Goal: Transaction & Acquisition: Purchase product/service

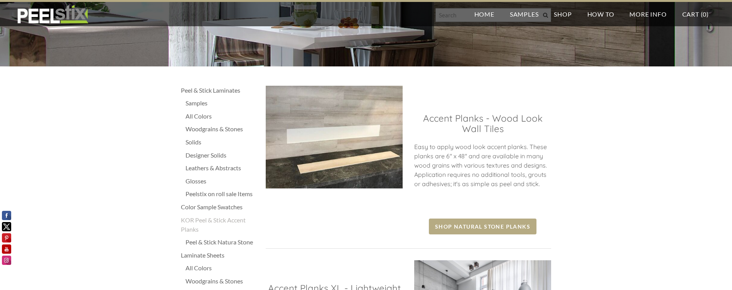
scroll to position [150, 0]
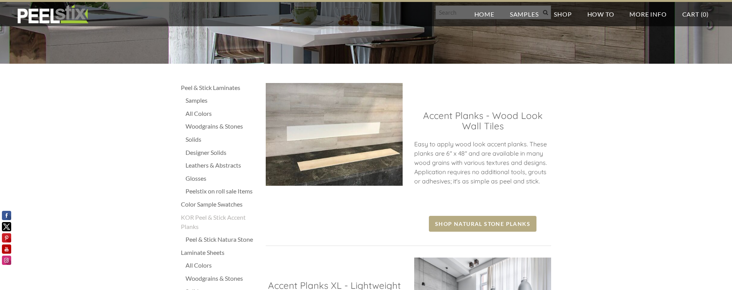
click at [201, 99] on div "Samples" at bounding box center [222, 100] width 73 height 9
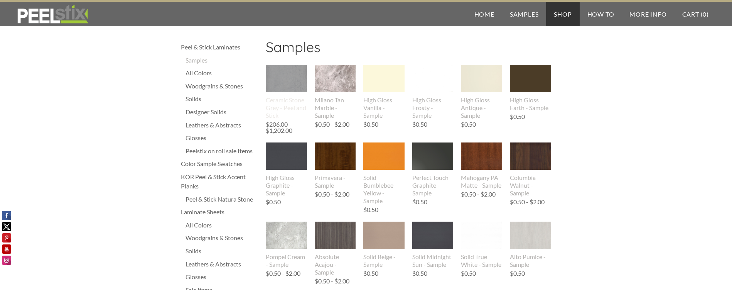
click at [293, 74] on img at bounding box center [286, 78] width 41 height 51
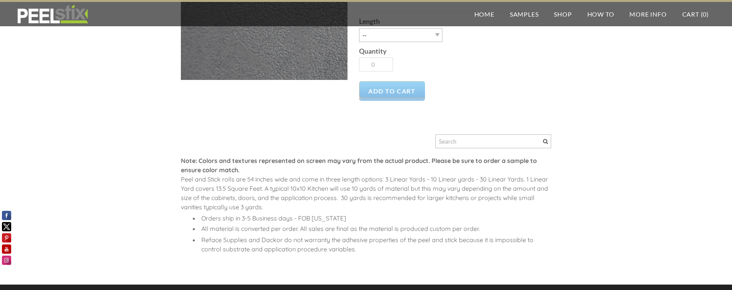
scroll to position [273, 0]
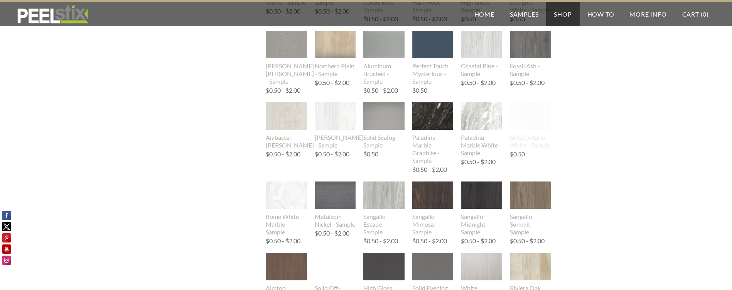
scroll to position [523, 0]
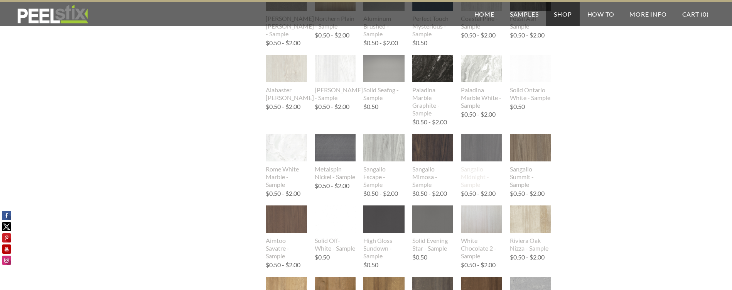
click at [495, 142] on img at bounding box center [481, 148] width 41 height 54
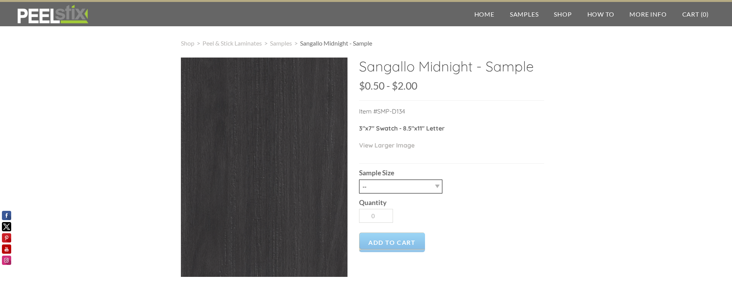
click at [419, 189] on select "-- 2.5" X 7" (No Peel and Stick) Swatch 8.5" X 11" (No Peel and Stick) Letter" at bounding box center [400, 186] width 83 height 14
select select "8.5" X 11" (No Peel and Stick) Letter"
click at [359, 179] on select "-- 2.5" X 7" (No Peel and Stick) Swatch 8.5" X 11" (No Peel and Stick) Letter" at bounding box center [400, 186] width 83 height 14
type input "1"
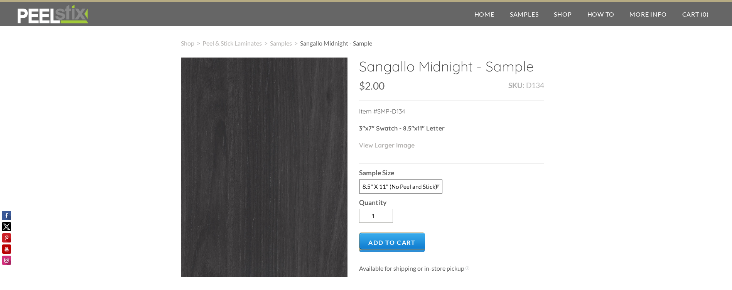
scroll to position [42, 0]
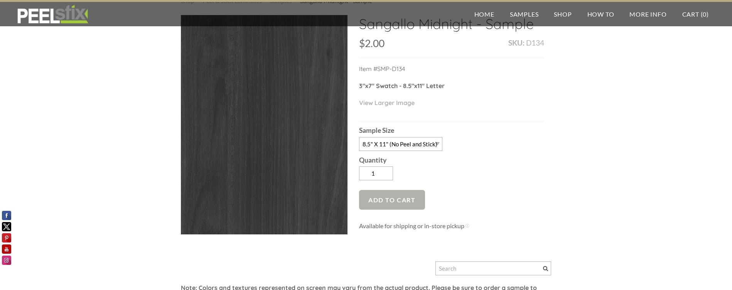
click at [408, 198] on span "Add to Cart" at bounding box center [392, 200] width 66 height 20
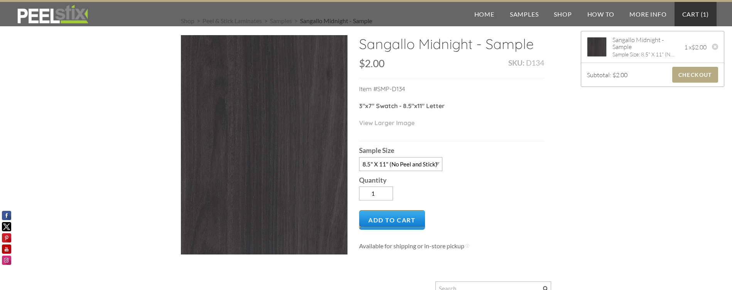
scroll to position [0, 0]
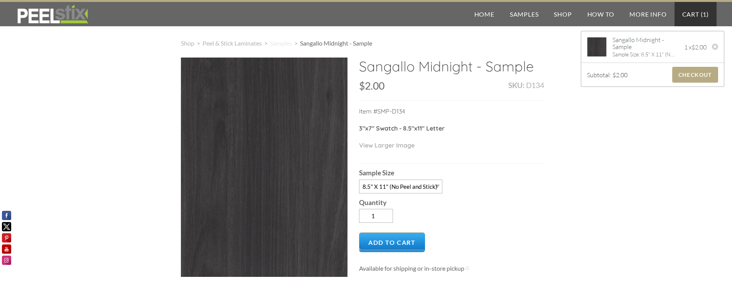
click at [289, 45] on span "Samples" at bounding box center [281, 42] width 22 height 7
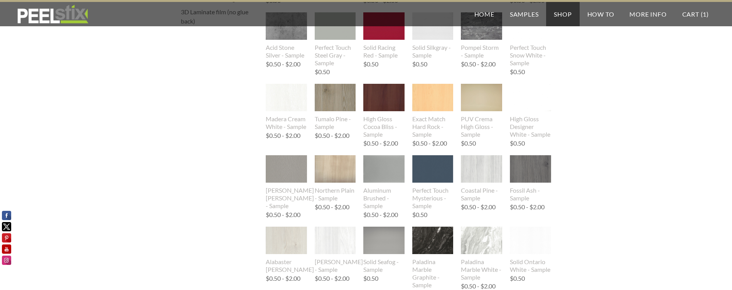
scroll to position [364, 0]
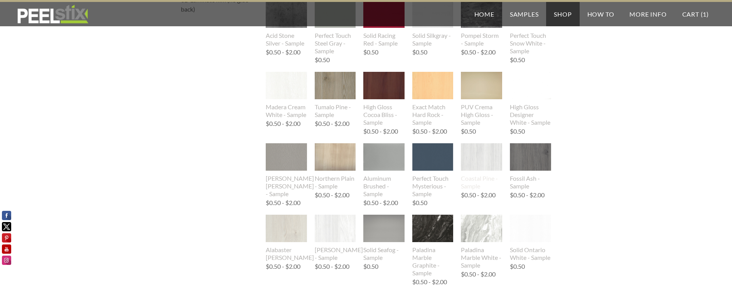
click at [474, 156] on img at bounding box center [481, 156] width 41 height 53
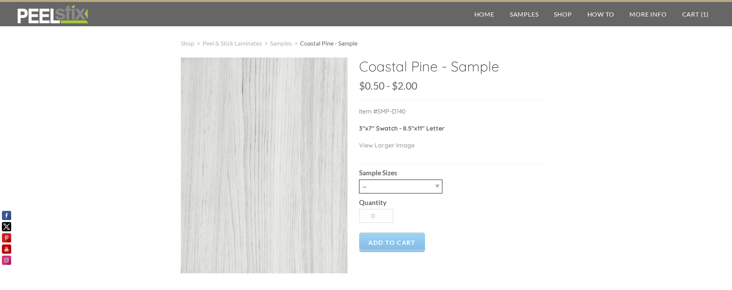
click at [412, 186] on select "-- 2.5" x 7" (No Peel and Stick) Swatch 8.5" x 11" (No Peel and Stick) Letter" at bounding box center [400, 186] width 83 height 14
select select "8.5" x 11" (No Peel and Stick) Letter"
click at [359, 179] on select "-- 2.5" x 7" (No Peel and Stick) Swatch 8.5" x 11" (No Peel and Stick) Letter" at bounding box center [400, 186] width 83 height 14
type input "1"
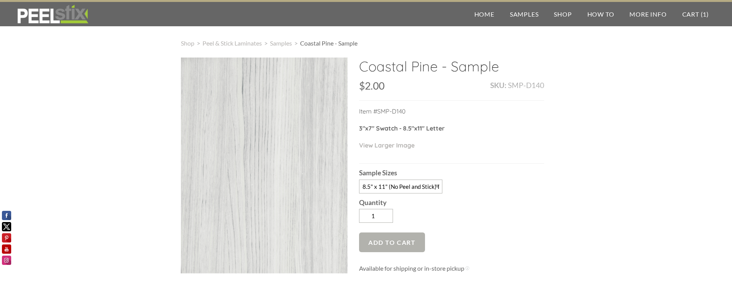
click at [388, 242] on span "Add to Cart" at bounding box center [392, 242] width 66 height 20
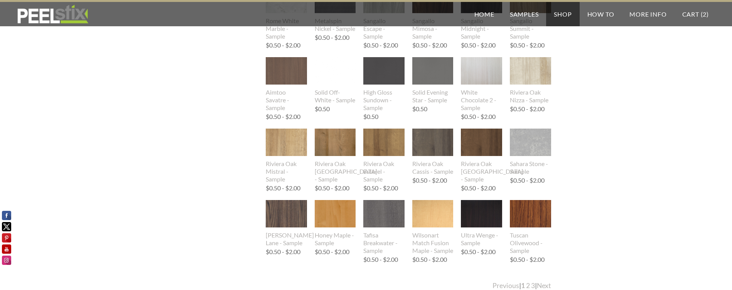
scroll to position [781, 0]
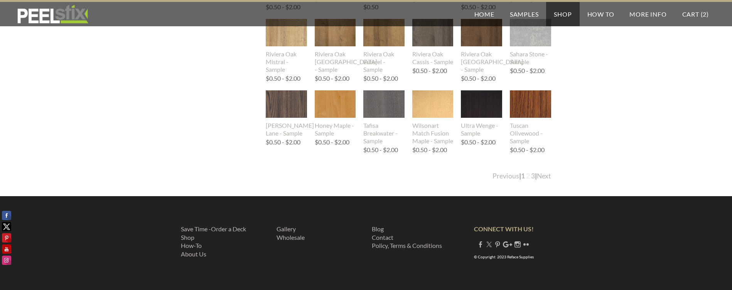
click at [527, 175] on link "2" at bounding box center [528, 176] width 4 height 8
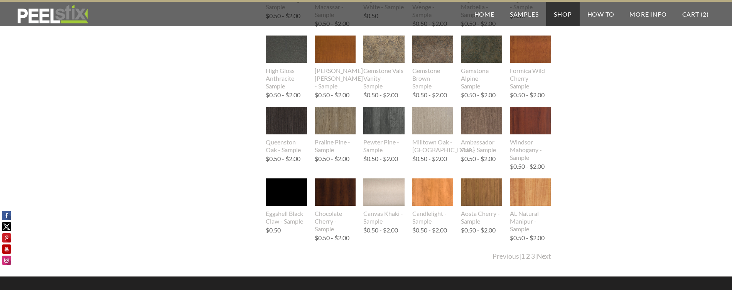
scroll to position [760, 0]
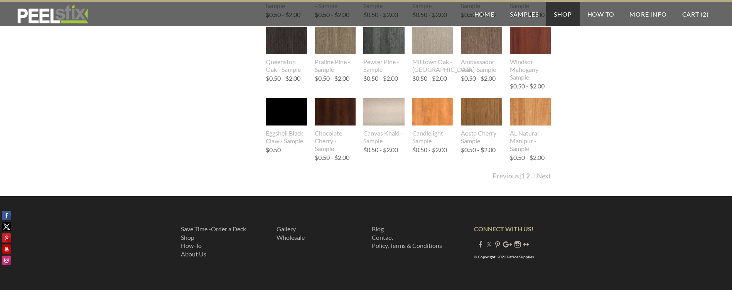
click at [532, 177] on link "3" at bounding box center [533, 176] width 4 height 8
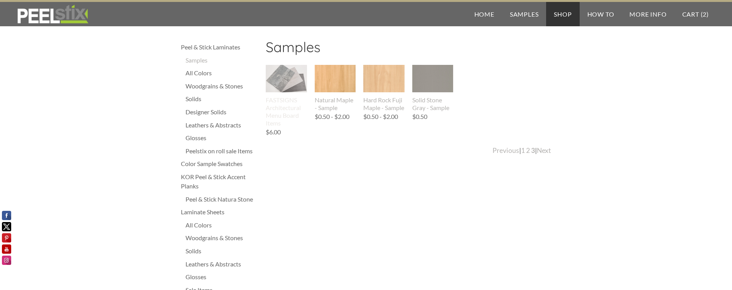
click at [281, 76] on img at bounding box center [286, 78] width 41 height 29
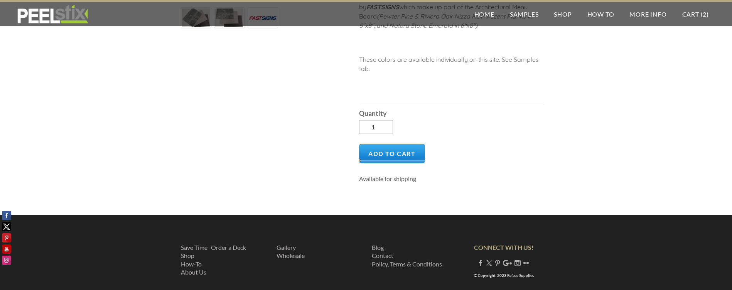
scroll to position [177, 0]
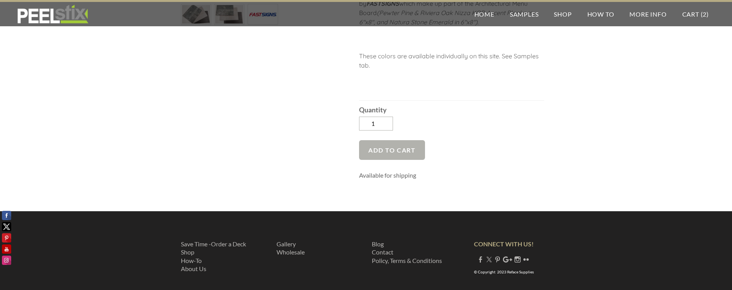
click at [408, 149] on span "Add to Cart" at bounding box center [392, 150] width 66 height 20
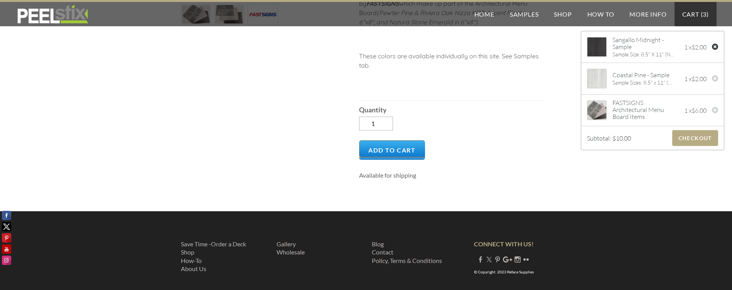
click at [716, 48] on div at bounding box center [715, 48] width 7 height 8
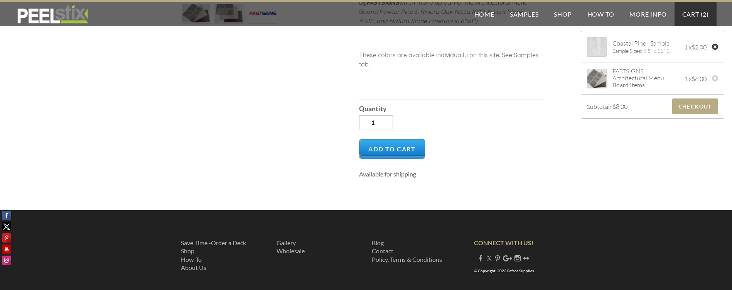
click at [716, 47] on div at bounding box center [715, 48] width 7 height 8
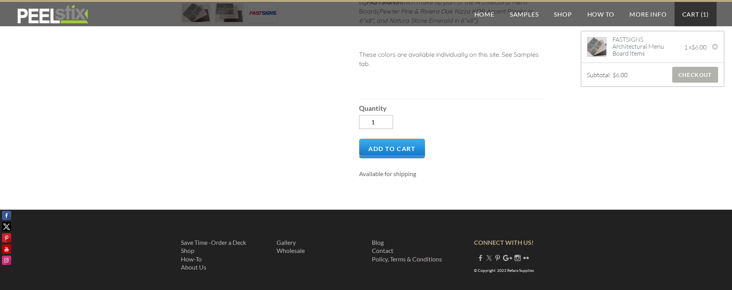
click at [698, 80] on span "Checkout" at bounding box center [695, 75] width 46 height 16
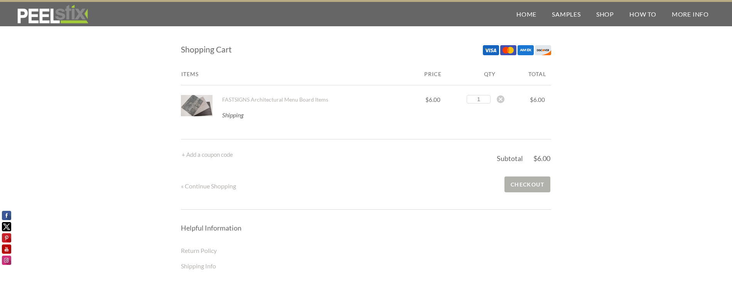
click at [507, 183] on span "Checkout" at bounding box center [528, 184] width 46 height 16
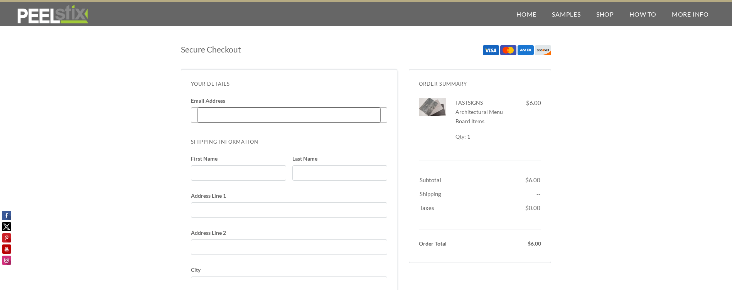
click at [221, 115] on input "Email Address Enter code" at bounding box center [289, 114] width 183 height 15
type input "[EMAIL_ADDRESS][PERSON_NAME][DOMAIN_NAME]"
click at [228, 173] on input "First Name" at bounding box center [238, 172] width 95 height 15
type input "Brittany"
type input "Galindo"
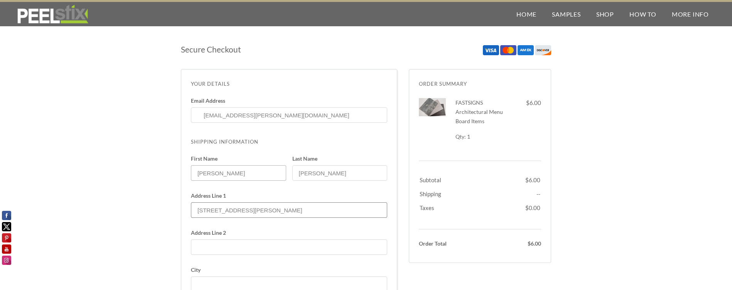
type input "[STREET_ADDRESS][PERSON_NAME]"
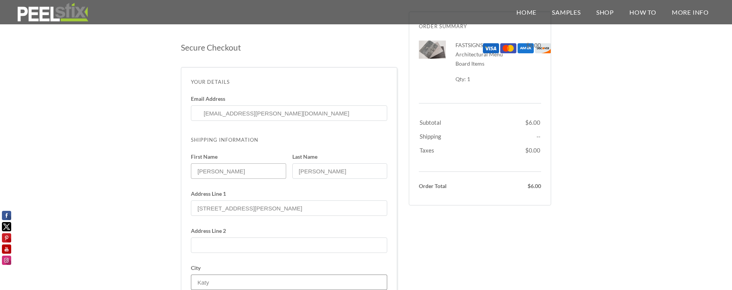
scroll to position [84, 0]
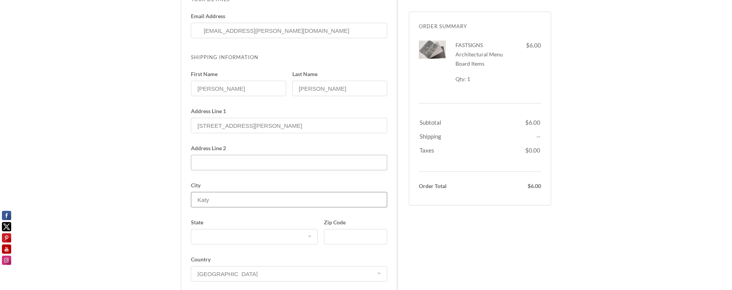
type input "Katy"
click at [209, 162] on input "Address Line 2" at bounding box center [289, 162] width 196 height 15
type input "Suite 100"
click at [228, 245] on label "State Alabama Alaska American Samoa Arizona Arkansas California Colorado Connec…" at bounding box center [254, 234] width 127 height 31
click at [228, 244] on select "Alabama Alaska American Samoa Arizona Arkansas California Colorado Connecticut …" at bounding box center [254, 236] width 127 height 15
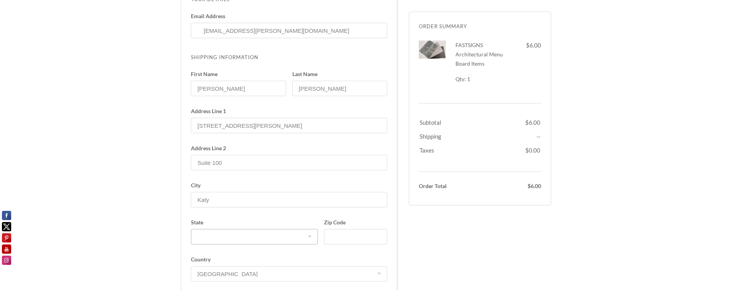
click at [231, 240] on select "Alabama Alaska American Samoa Arizona Arkansas California Colorado Connecticut …" at bounding box center [254, 236] width 127 height 15
select select "TX"
click at [191, 229] on select "Alabama Alaska American Samoa Arizona Arkansas California Colorado Connecticut …" at bounding box center [254, 236] width 127 height 15
click at [345, 234] on input "Zip Code" at bounding box center [355, 236] width 63 height 15
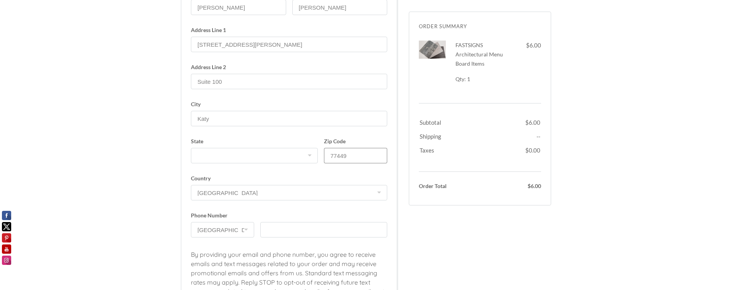
scroll to position [176, 0]
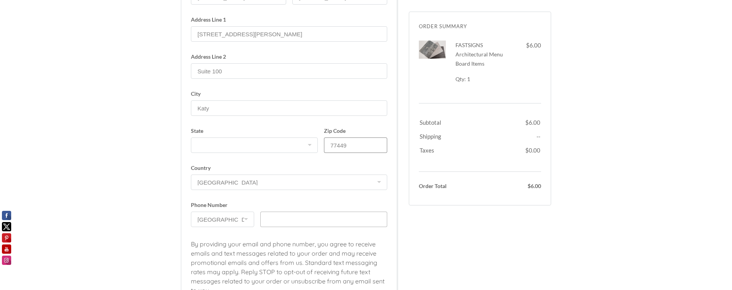
type input "77449"
click at [291, 215] on input "text" at bounding box center [323, 218] width 127 height 15
paste input "281.915.3330"
drag, startPoint x: 293, startPoint y: 216, endPoint x: 181, endPoint y: 207, distance: 112.7
click at [181, 207] on div "Your Details Email Address brittany.galindo@fastsigns.com Enter code Shipping I…" at bounding box center [289, 114] width 216 height 443
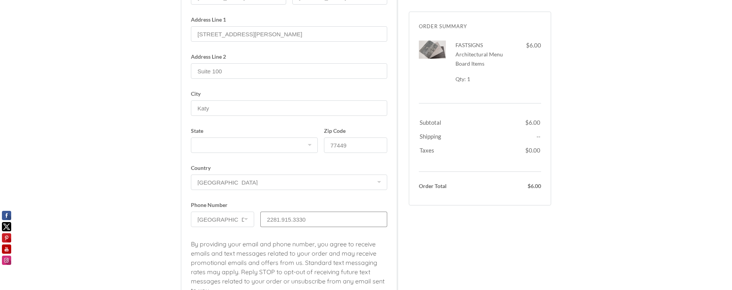
paste input "text"
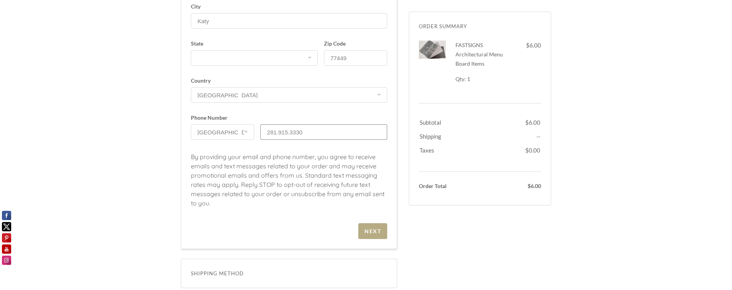
scroll to position [265, 0]
type input "281.915.3330"
click at [372, 232] on div "Next" at bounding box center [373, 228] width 17 height 7
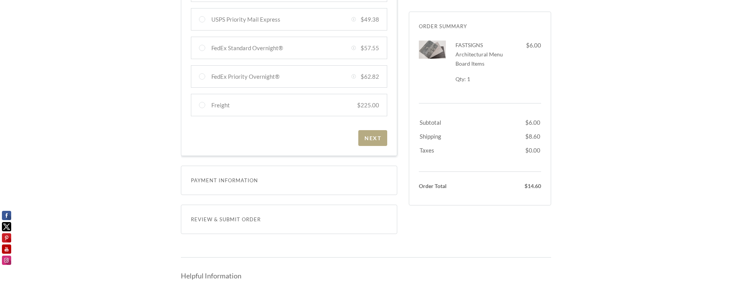
scroll to position [349, 0]
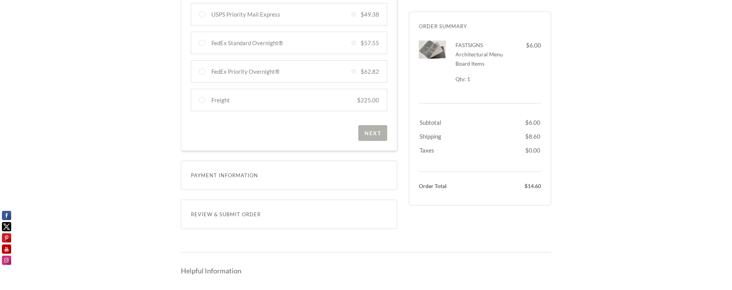
click at [369, 132] on div "Next" at bounding box center [373, 133] width 17 height 7
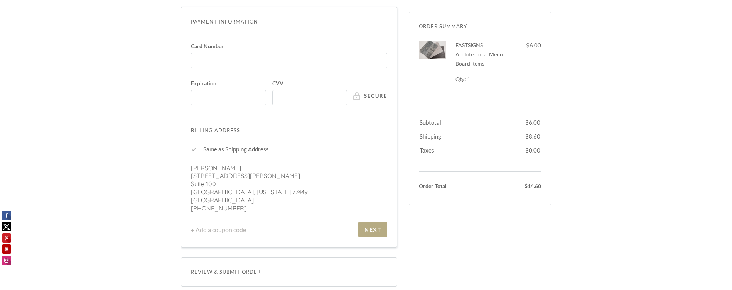
scroll to position [207, 0]
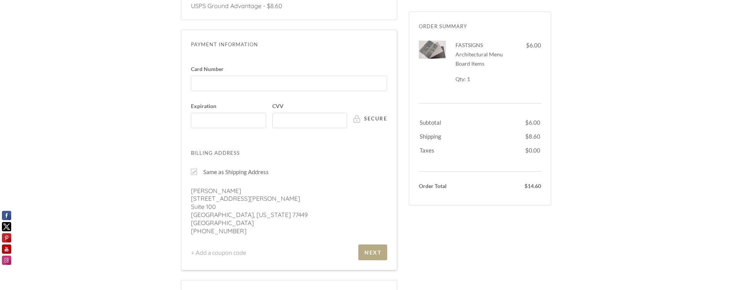
click at [309, 183] on div "Same as Shipping Address Brittany Galindo 22511 Katy Freeway Suite 100 Katy, Te…" at bounding box center [289, 201] width 196 height 68
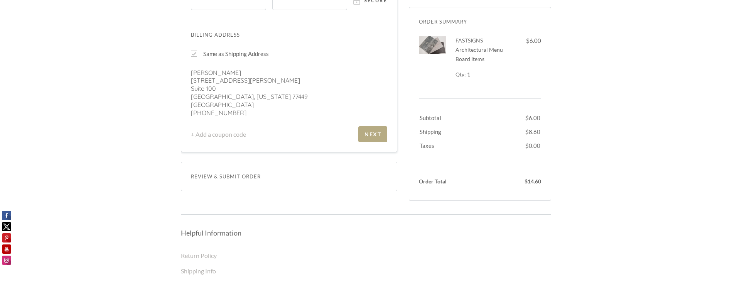
scroll to position [326, 0]
click at [372, 135] on div "Next" at bounding box center [373, 133] width 17 height 7
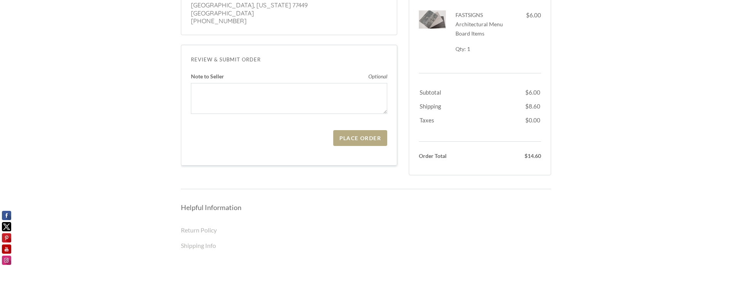
scroll to position [324, 0]
click at [363, 141] on div "Place Order" at bounding box center [360, 139] width 42 height 7
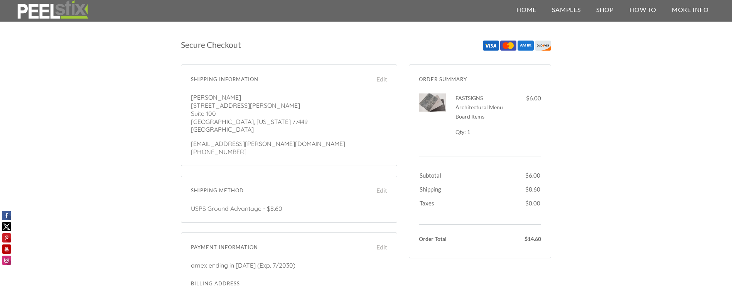
scroll to position [0, 0]
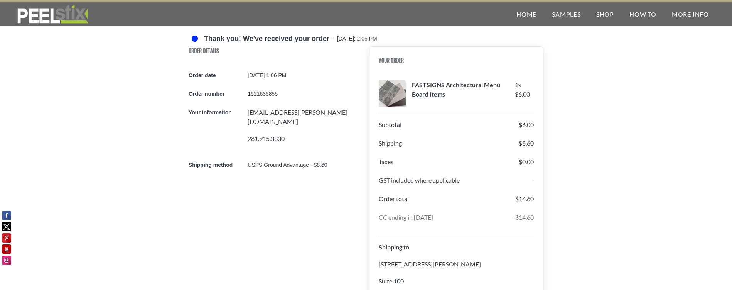
click at [131, 92] on div "Thank you! We've received your order – [DATE]: 2:06 PM Order Details Order date…" at bounding box center [366, 205] width 732 height 346
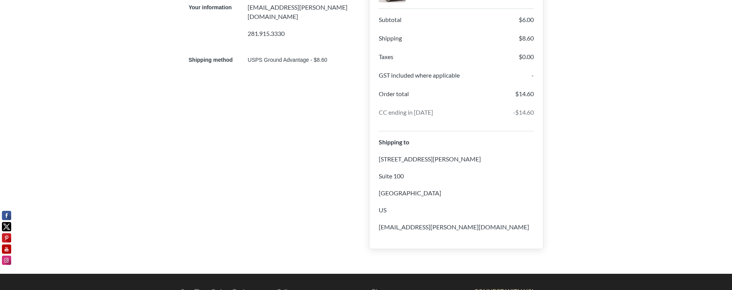
scroll to position [106, 0]
